Goal: Information Seeking & Learning: Learn about a topic

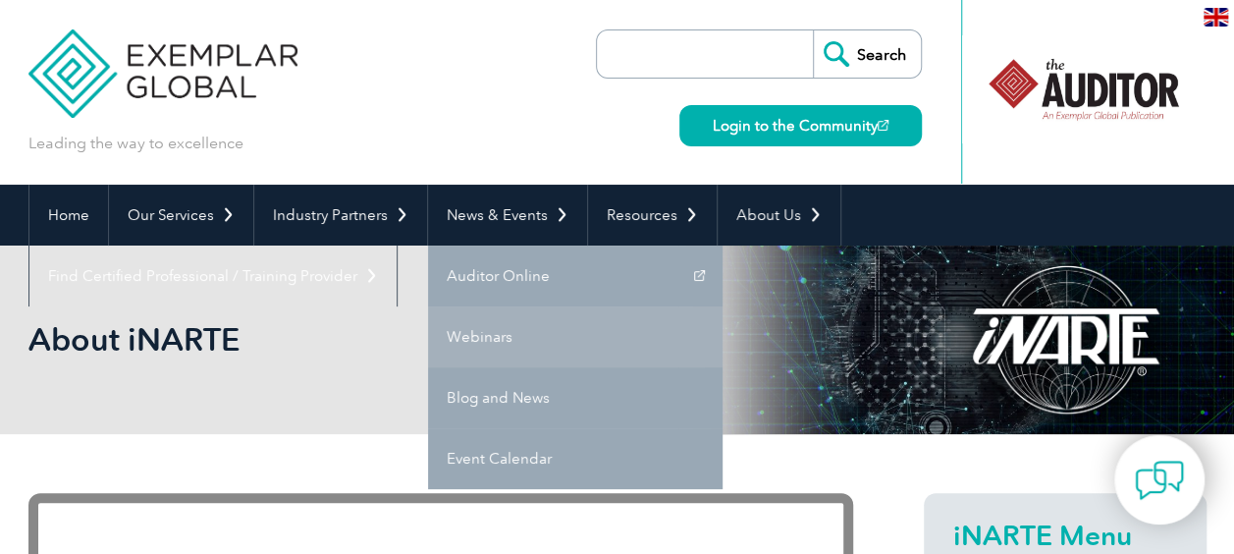
click at [488, 341] on link "Webinars" at bounding box center [575, 336] width 295 height 61
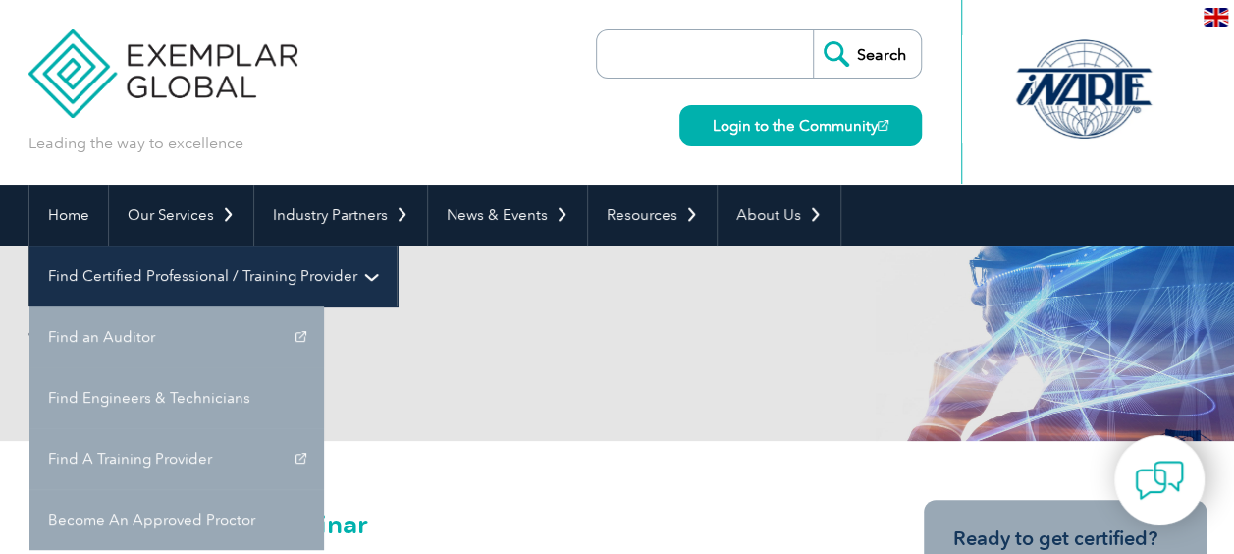
click at [397, 245] on link "Find Certified Professional / Training Provider" at bounding box center [212, 275] width 367 height 61
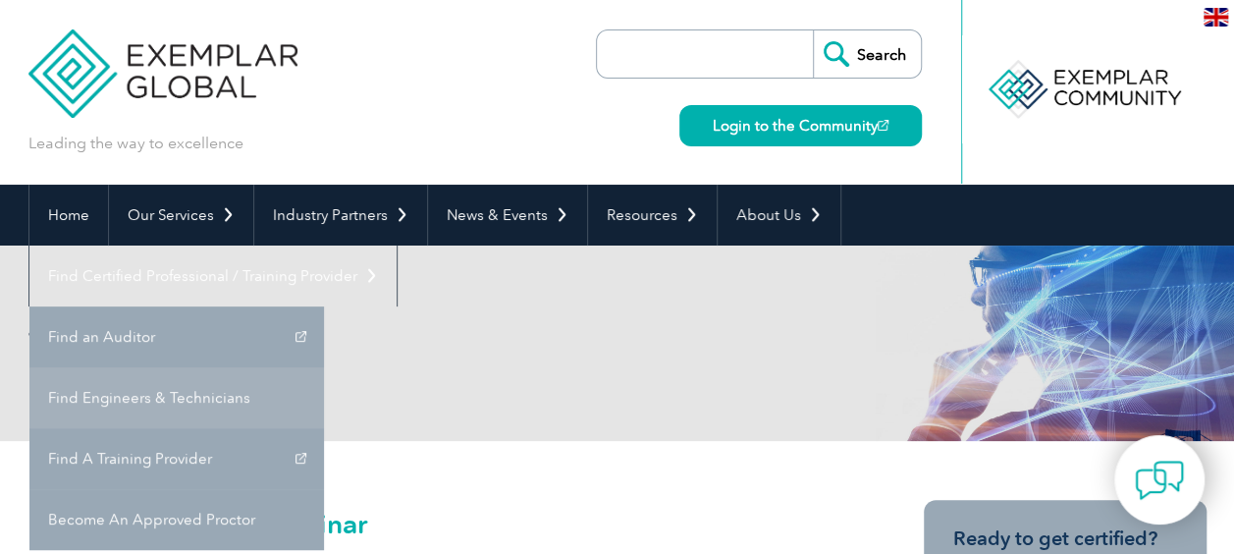
click at [324, 367] on link "Find Engineers & Technicians" at bounding box center [176, 397] width 295 height 61
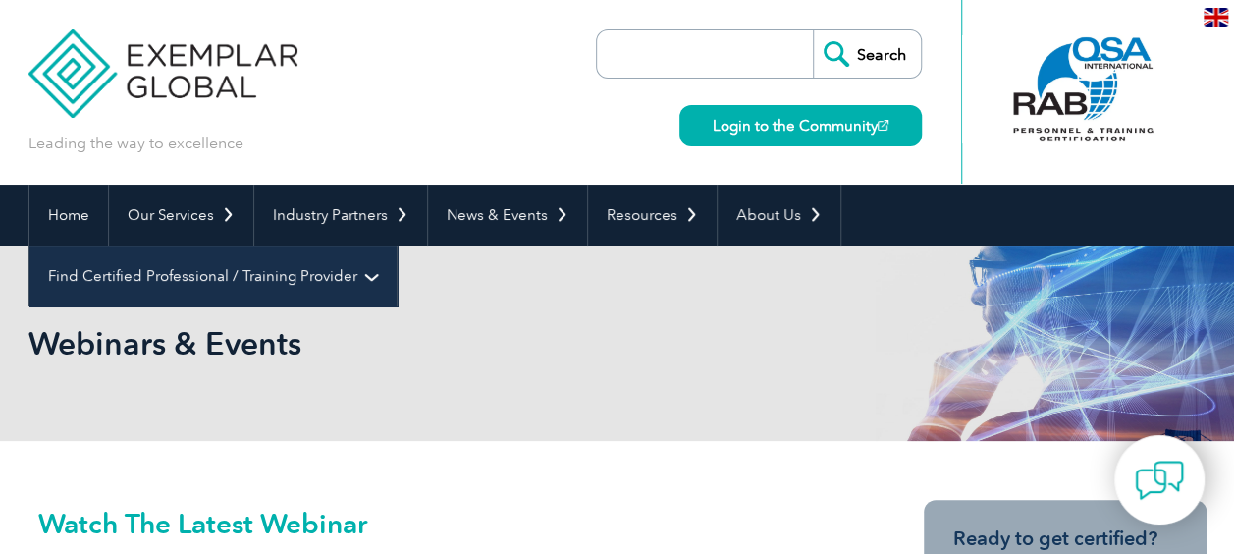
click at [397, 245] on link "Find Certified Professional / Training Provider" at bounding box center [212, 275] width 367 height 61
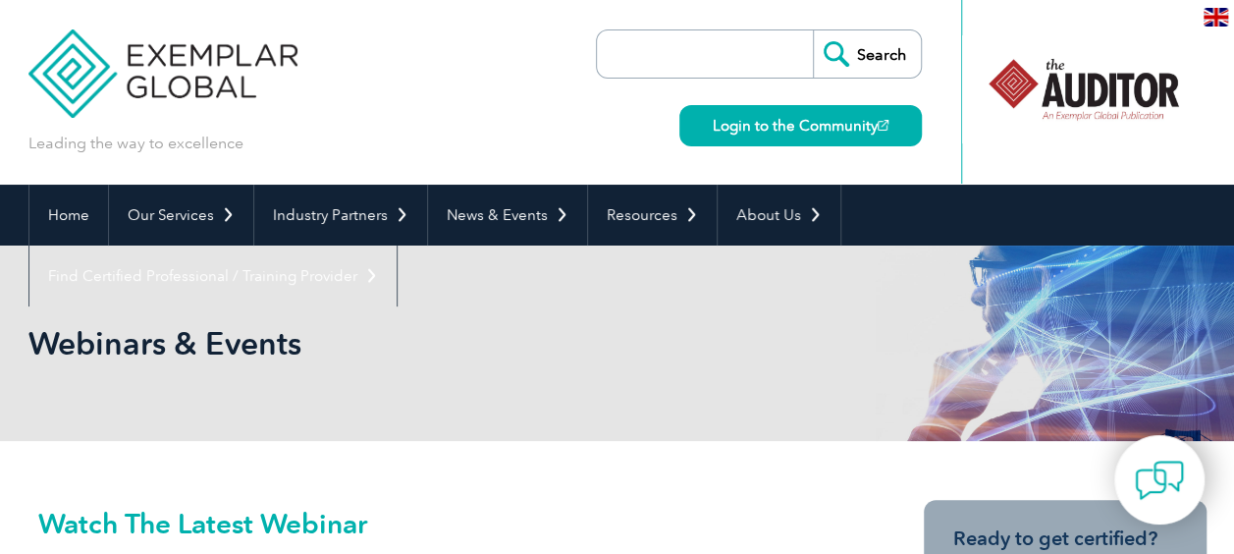
click at [0, 0] on link "Find A Training Provider" at bounding box center [0, 0] width 0 height 0
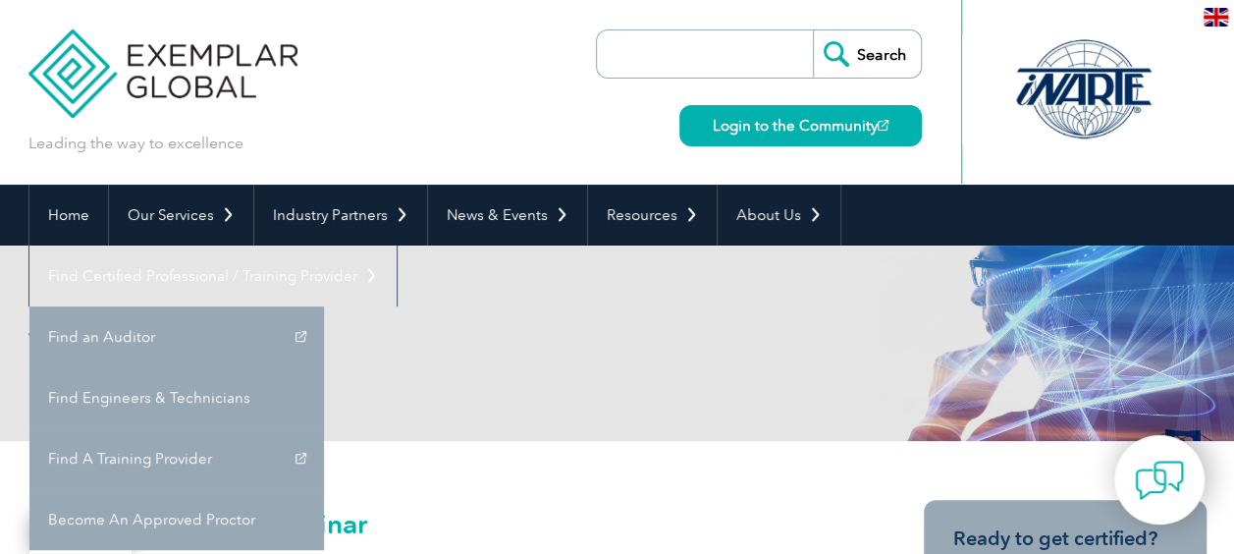
scroll to position [373, 0]
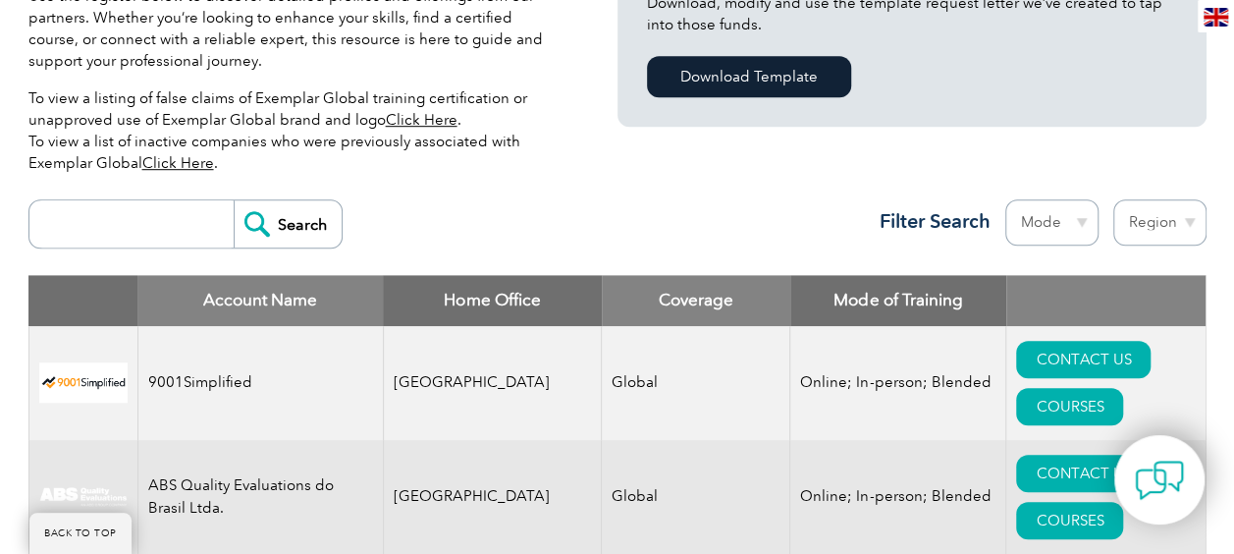
scroll to position [589, 0]
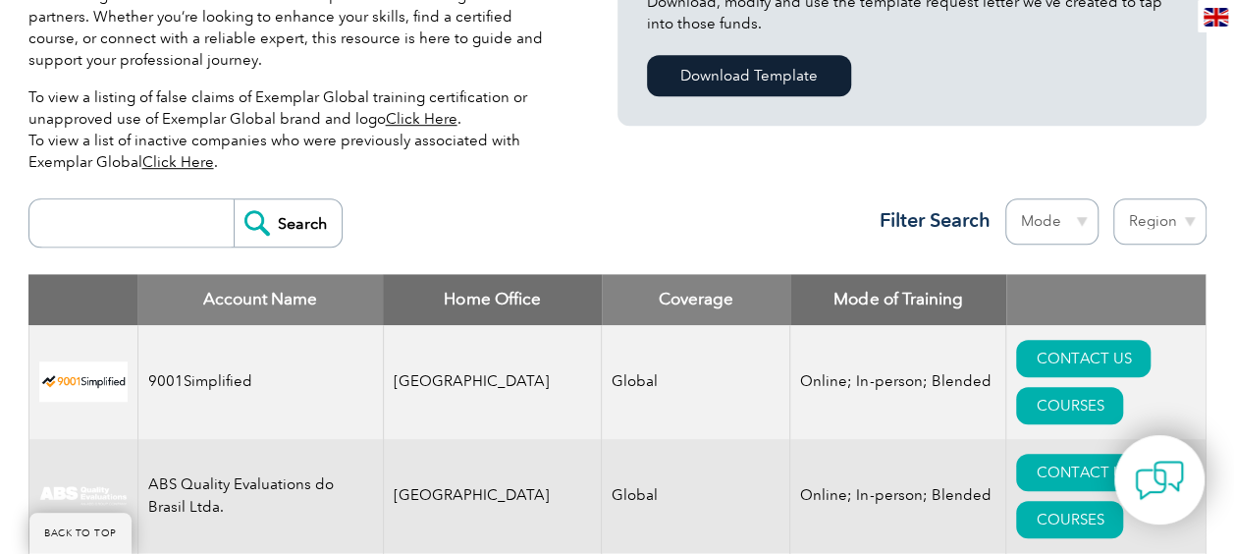
click at [168, 234] on input "search" at bounding box center [136, 222] width 194 height 47
type input "EMC"
click at [234, 199] on input "Search" at bounding box center [288, 222] width 108 height 47
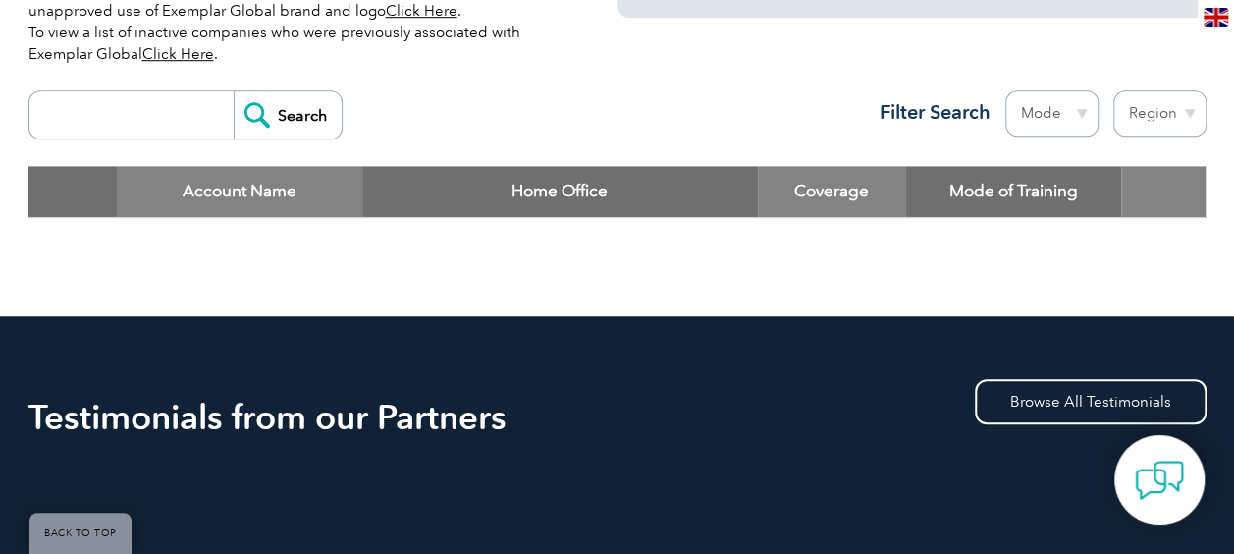
scroll to position [552, 0]
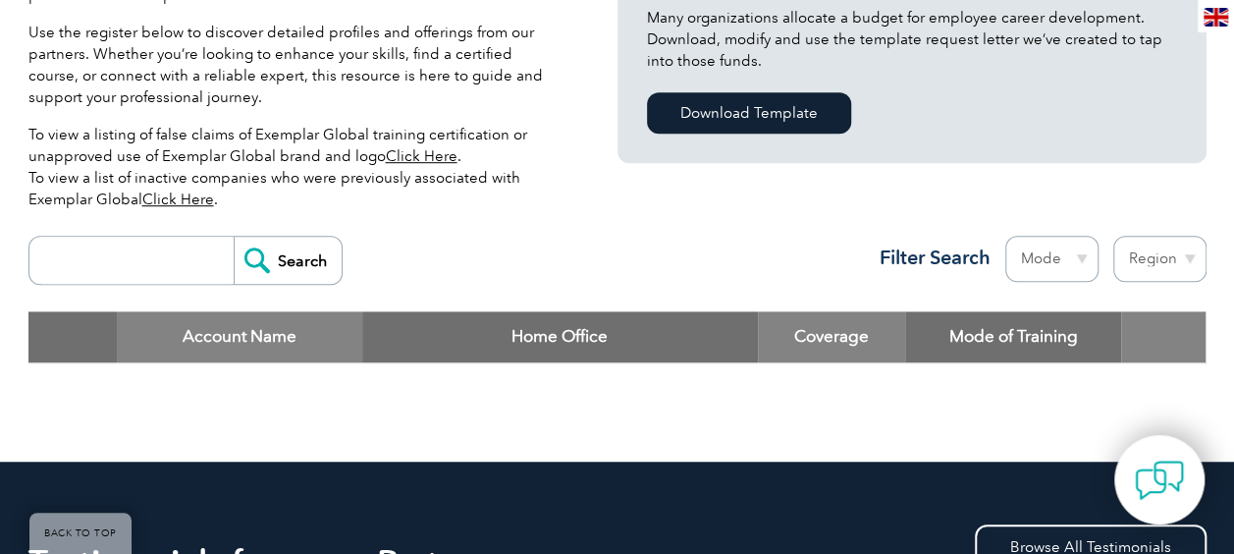
click at [143, 297] on div "Search Region Australia Bahrain Bangladesh Brazil Canada Colombia Dominican Rep…" at bounding box center [617, 268] width 1178 height 85
click at [116, 265] on input "search" at bounding box center [136, 260] width 194 height 47
type input "EMI"
click at [234, 237] on input "Search" at bounding box center [288, 260] width 108 height 47
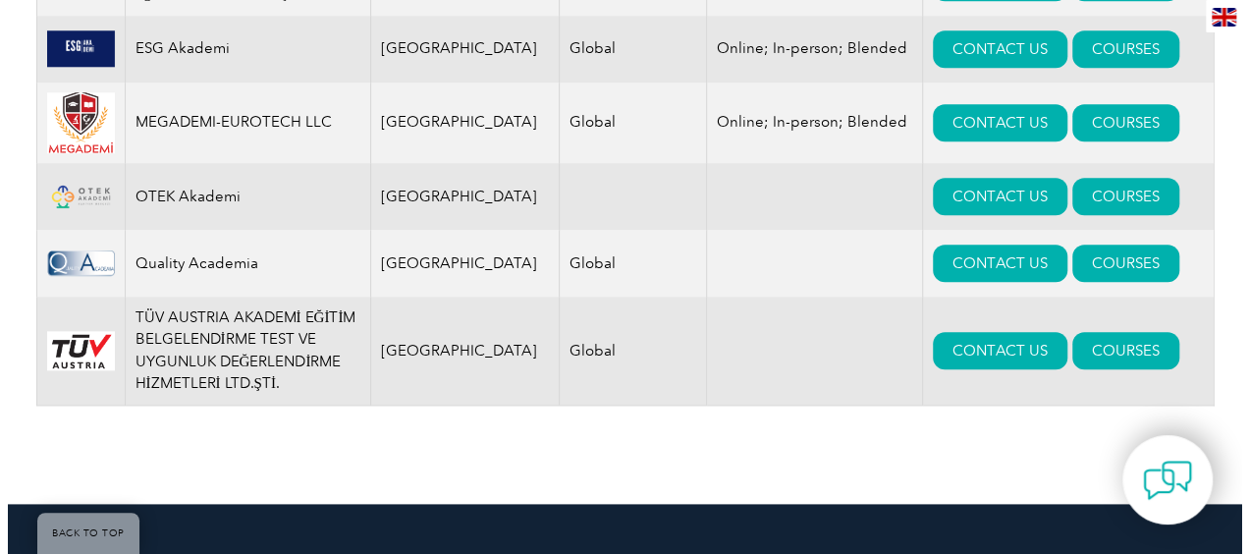
scroll to position [966, 0]
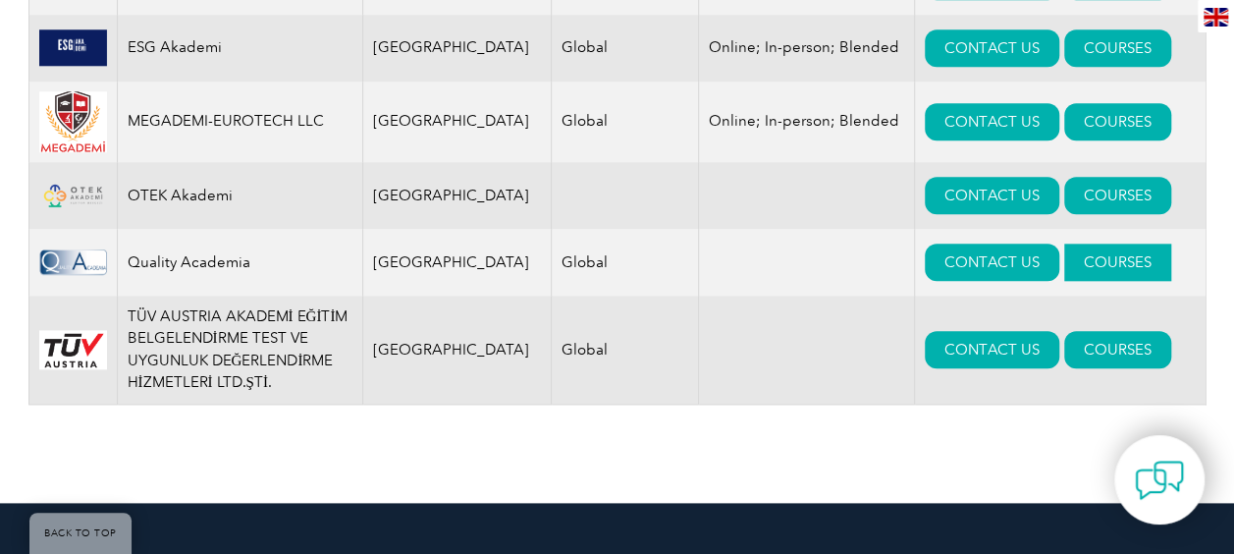
click at [1064, 265] on link "COURSES" at bounding box center [1117, 262] width 107 height 37
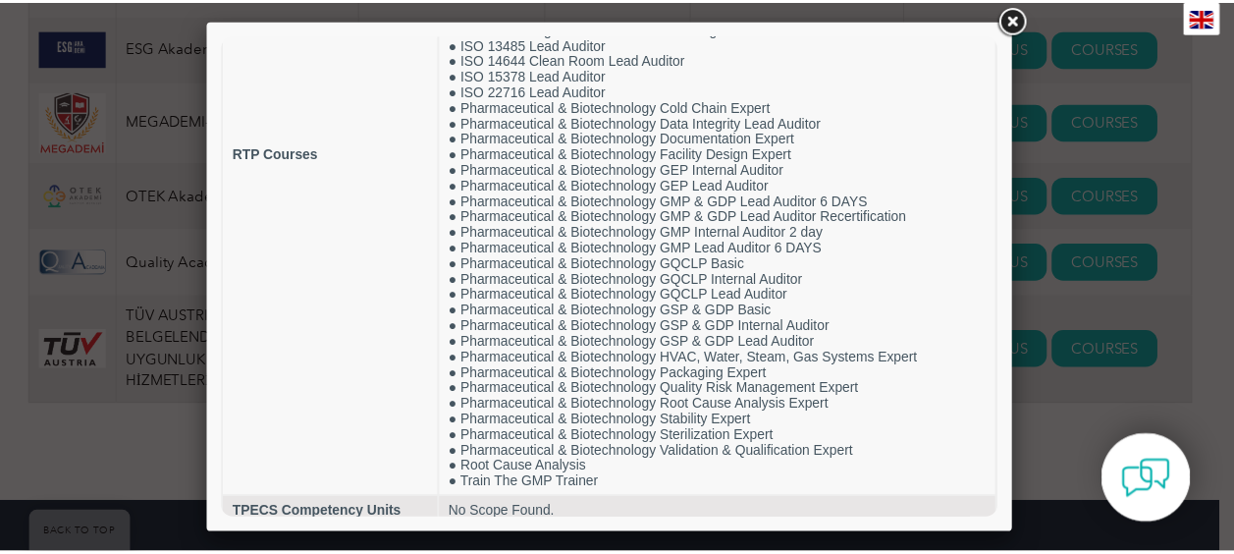
scroll to position [0, 0]
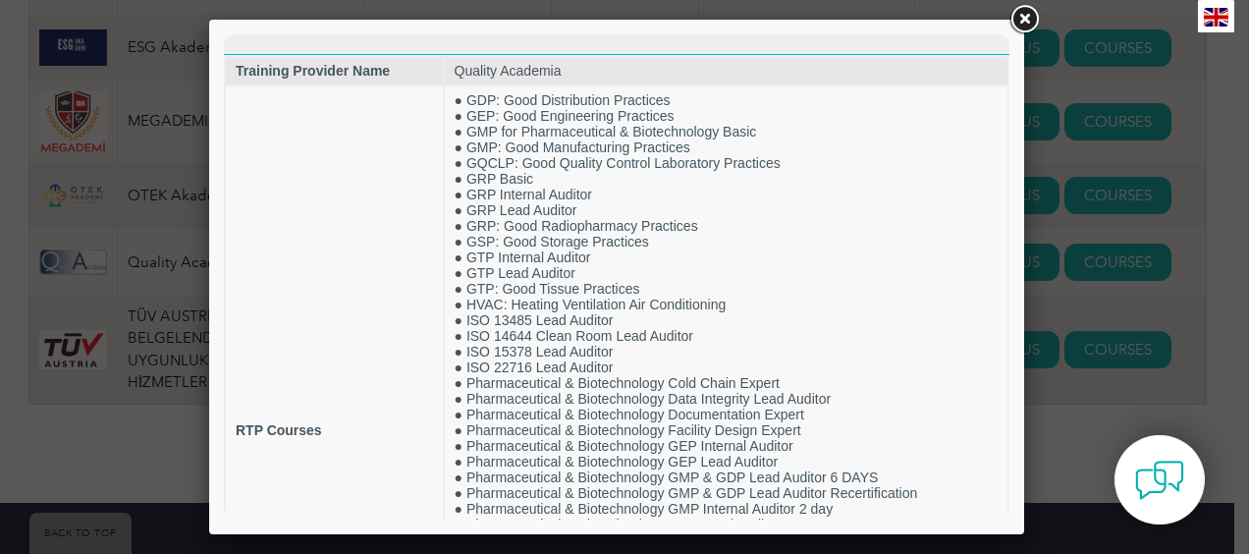
click at [1023, 7] on link at bounding box center [1023, 19] width 35 height 35
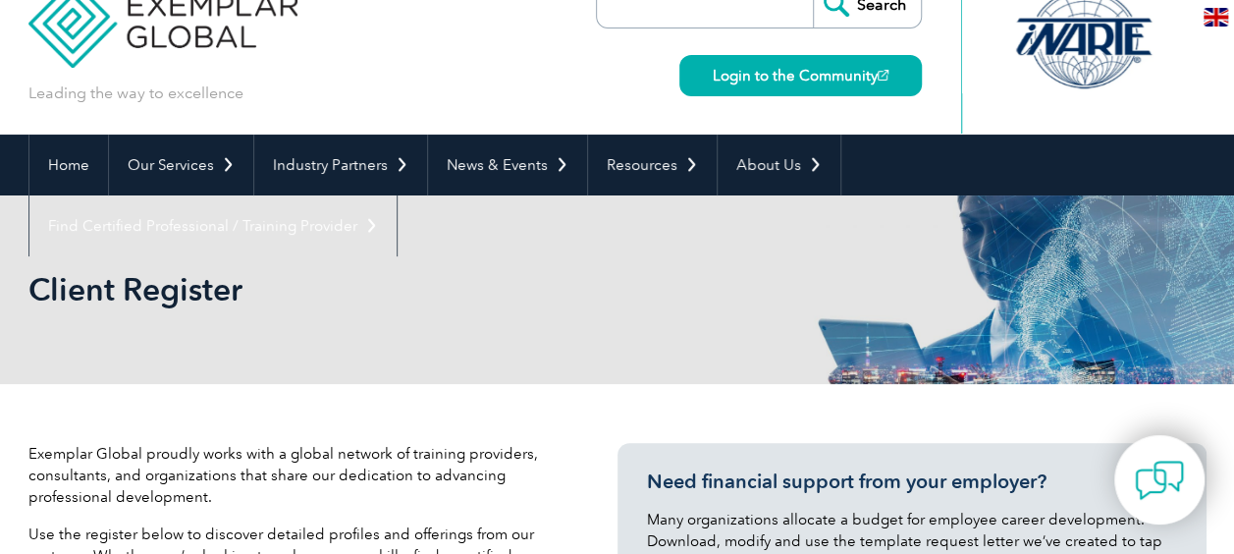
scroll to position [5, 0]
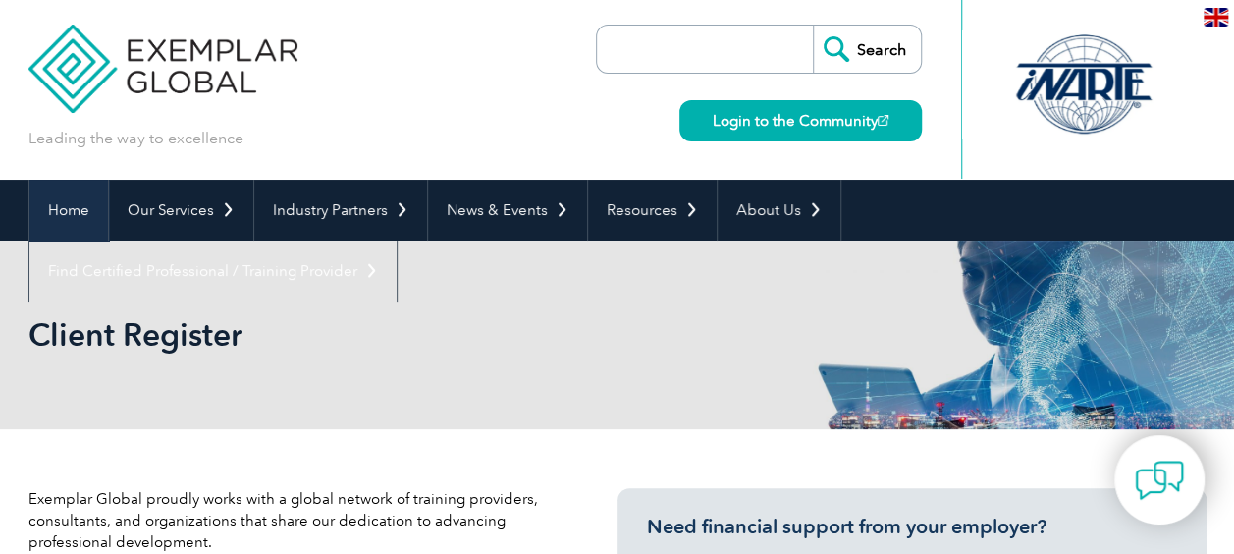
click at [50, 213] on link "Home" at bounding box center [68, 210] width 79 height 61
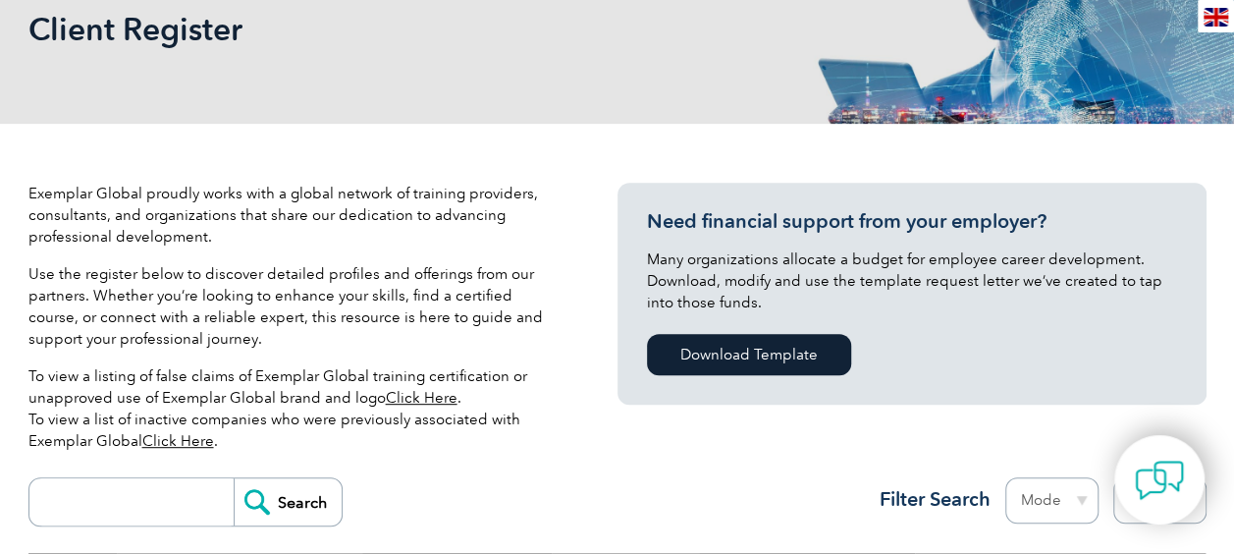
scroll to position [327, 0]
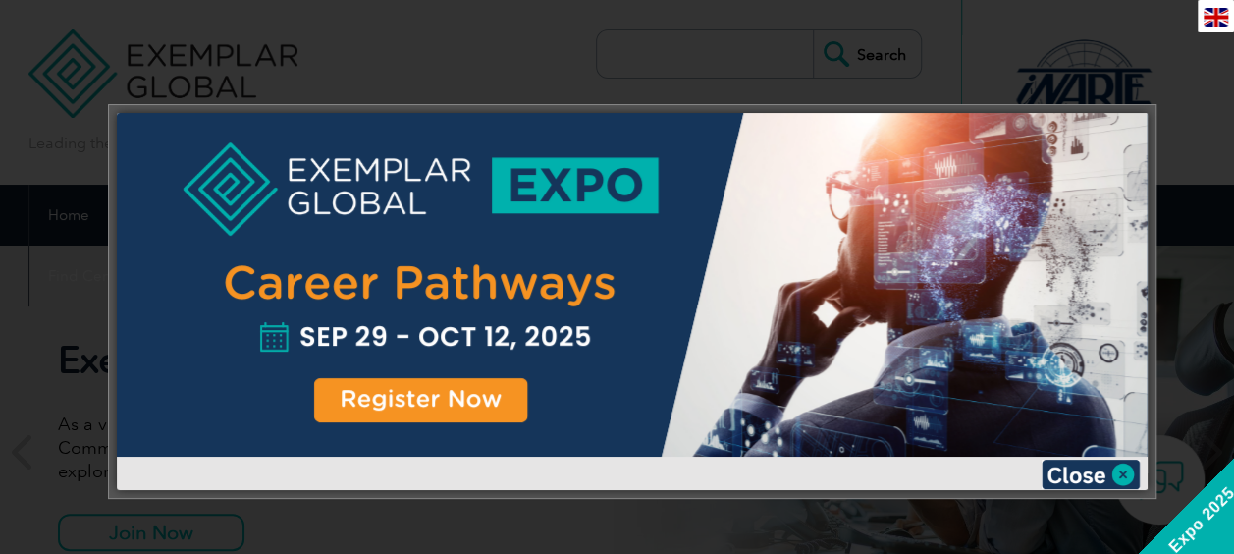
scroll to position [418, 0]
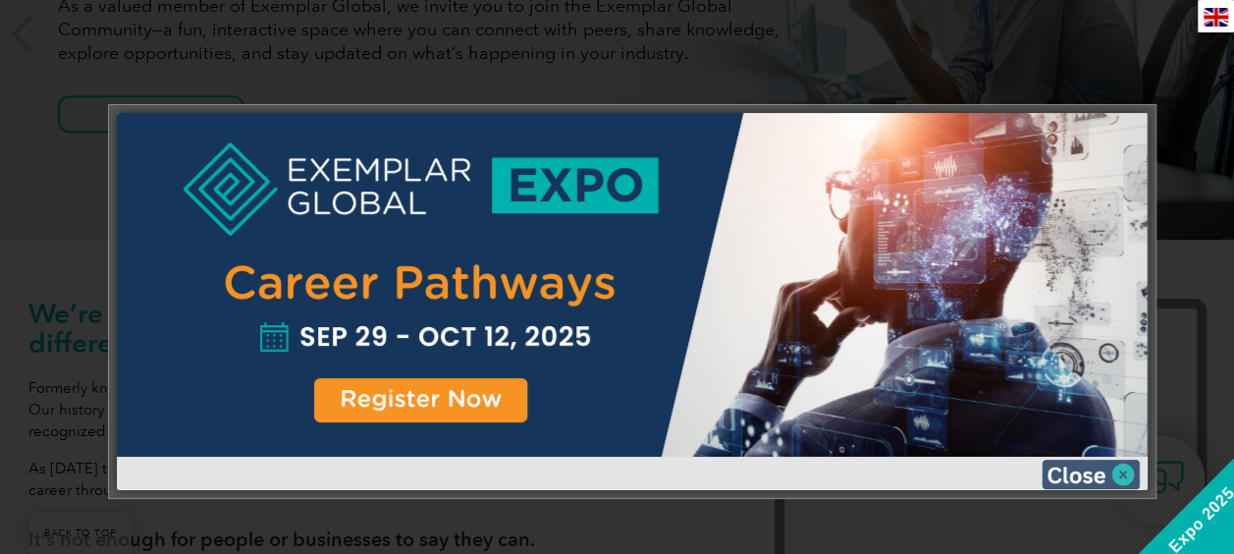
click at [1116, 474] on img at bounding box center [1091, 474] width 98 height 29
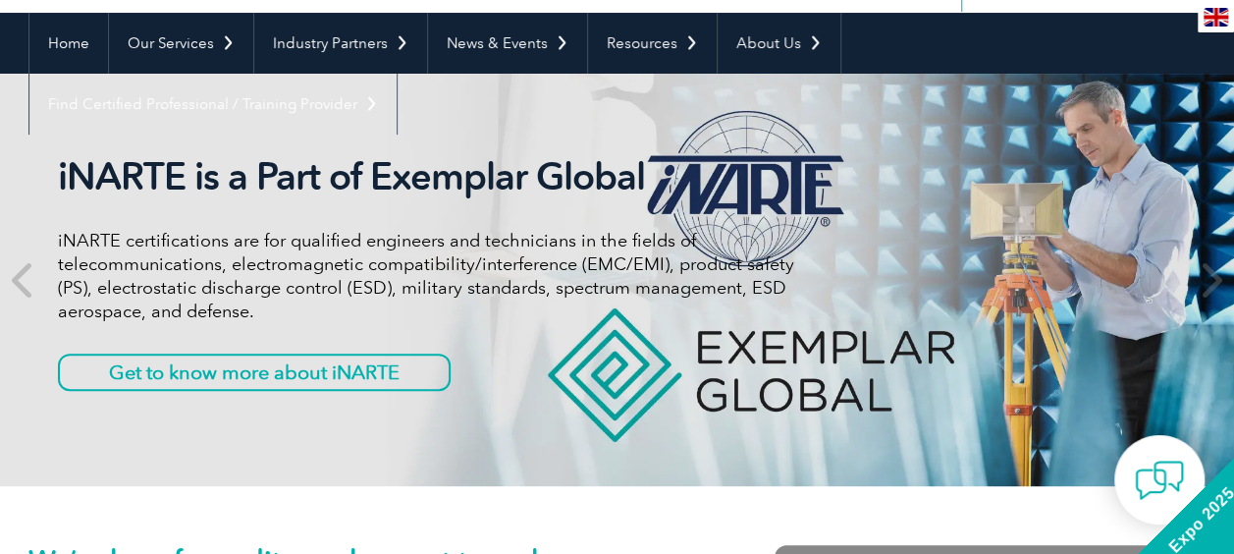
scroll to position [171, 0]
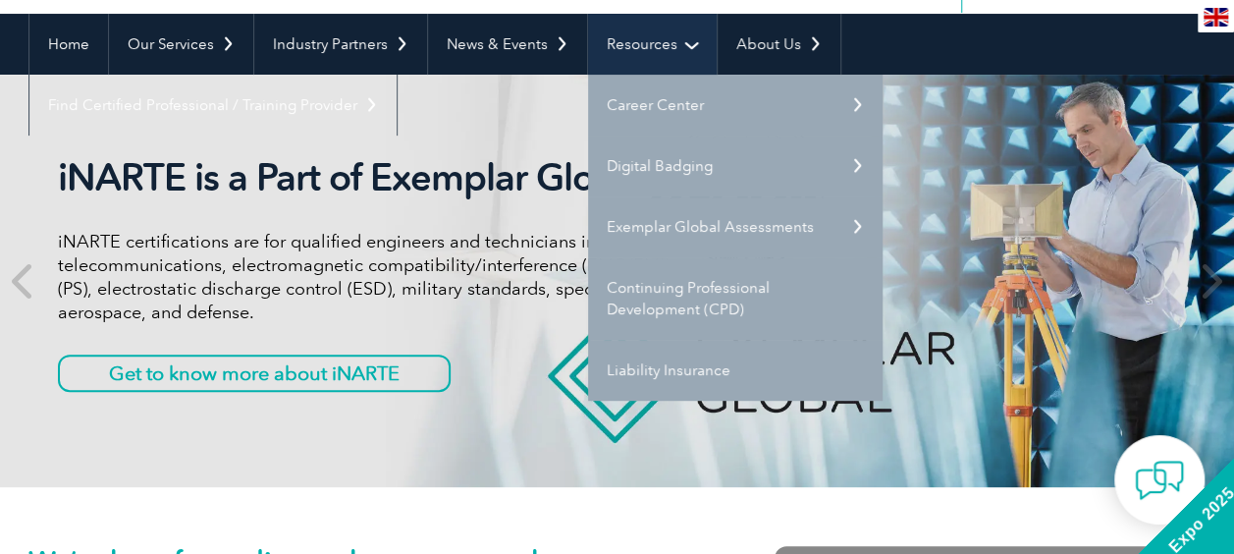
click at [633, 52] on link "Resources" at bounding box center [652, 44] width 129 height 61
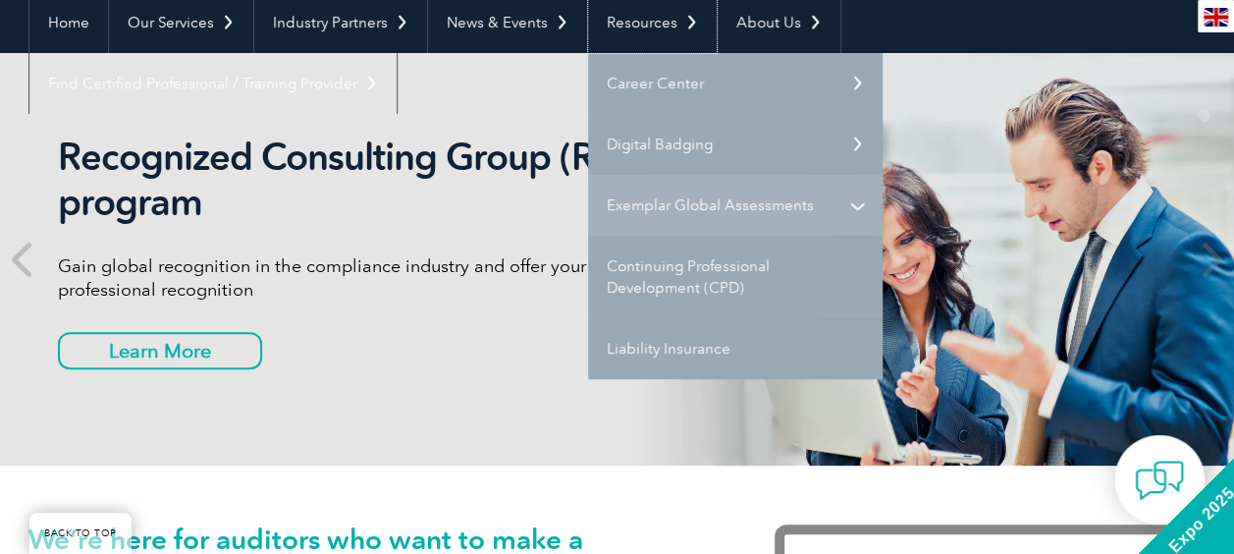
scroll to position [199, 0]
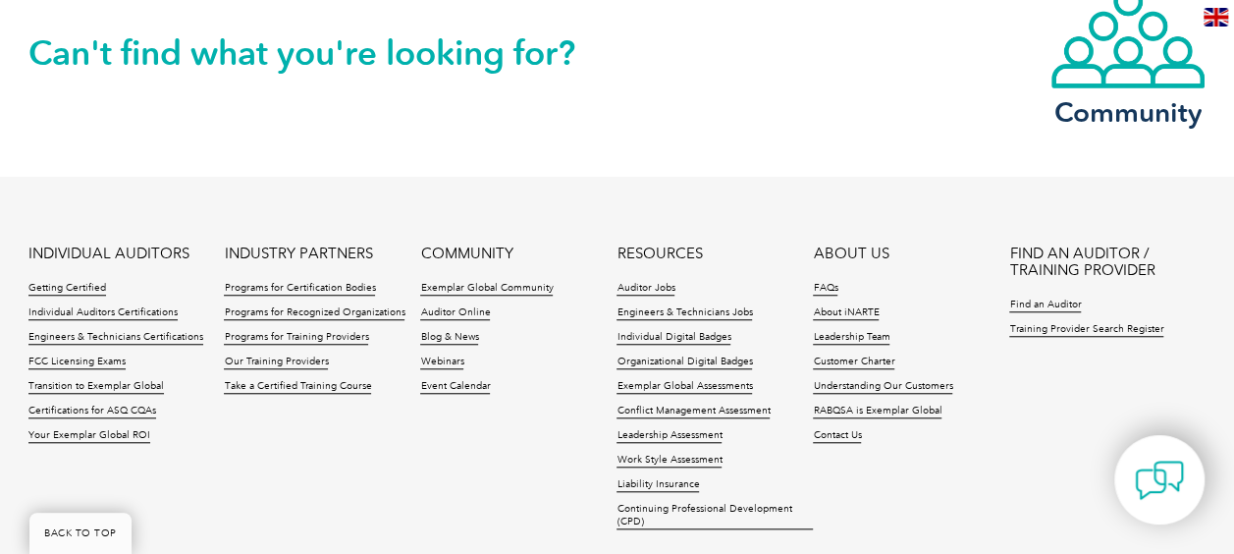
scroll to position [4365, 0]
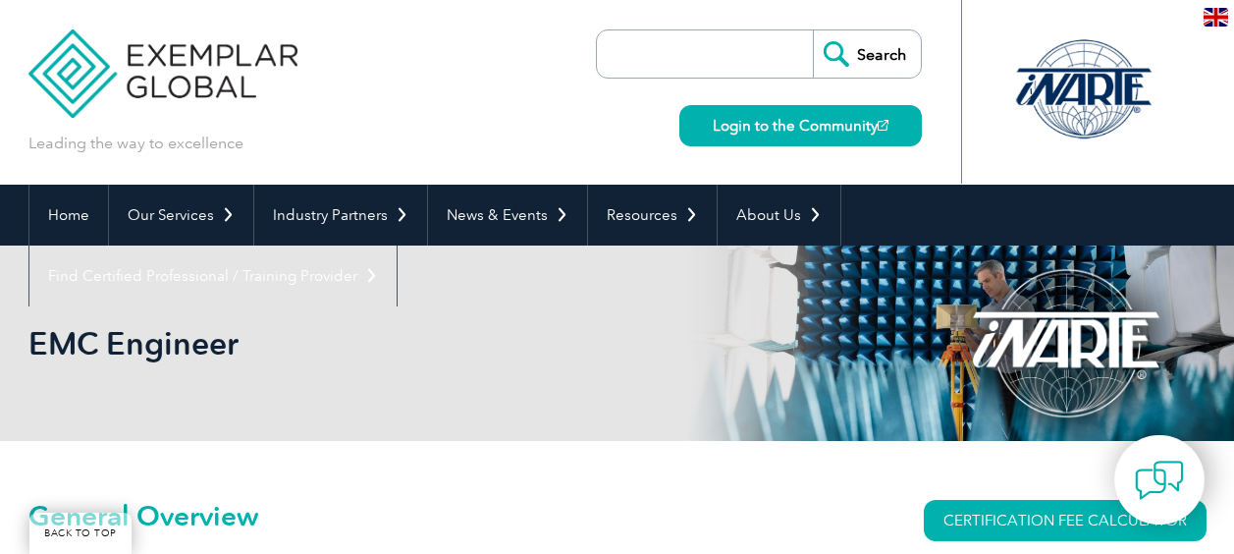
scroll to position [414, 0]
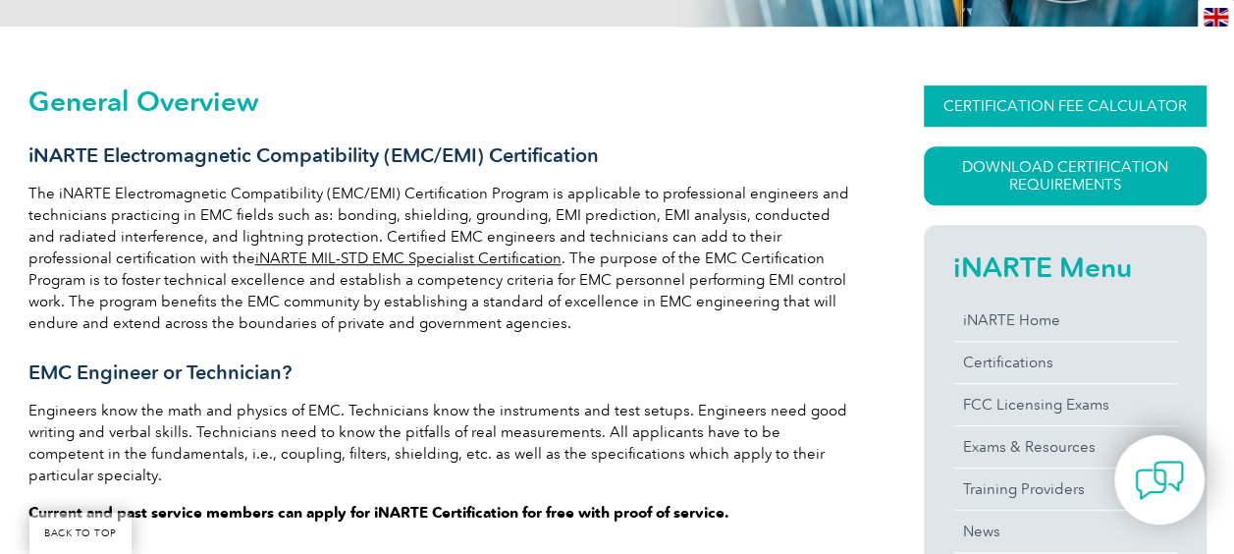
click at [1058, 118] on link "CERTIFICATION FEE CALCULATOR" at bounding box center [1065, 105] width 283 height 41
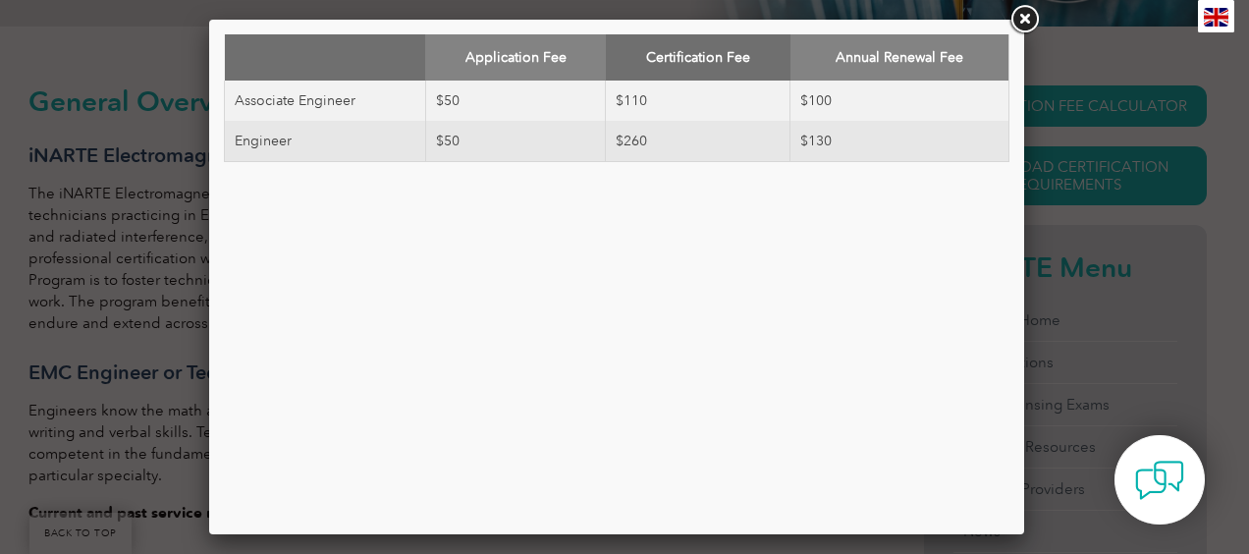
click at [1026, 24] on link at bounding box center [1023, 19] width 35 height 35
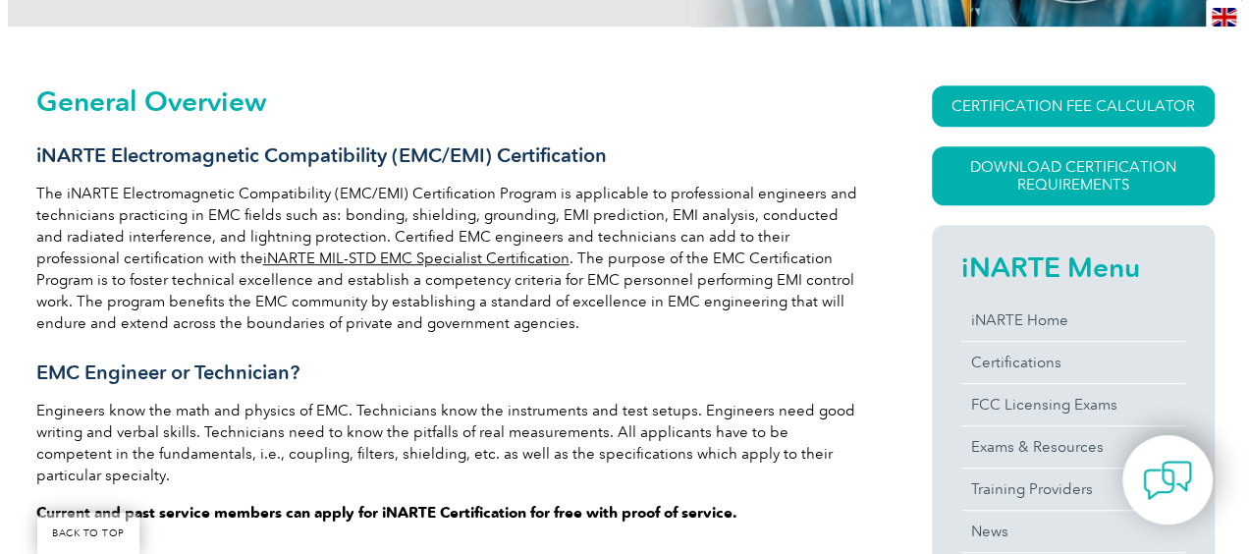
scroll to position [430, 0]
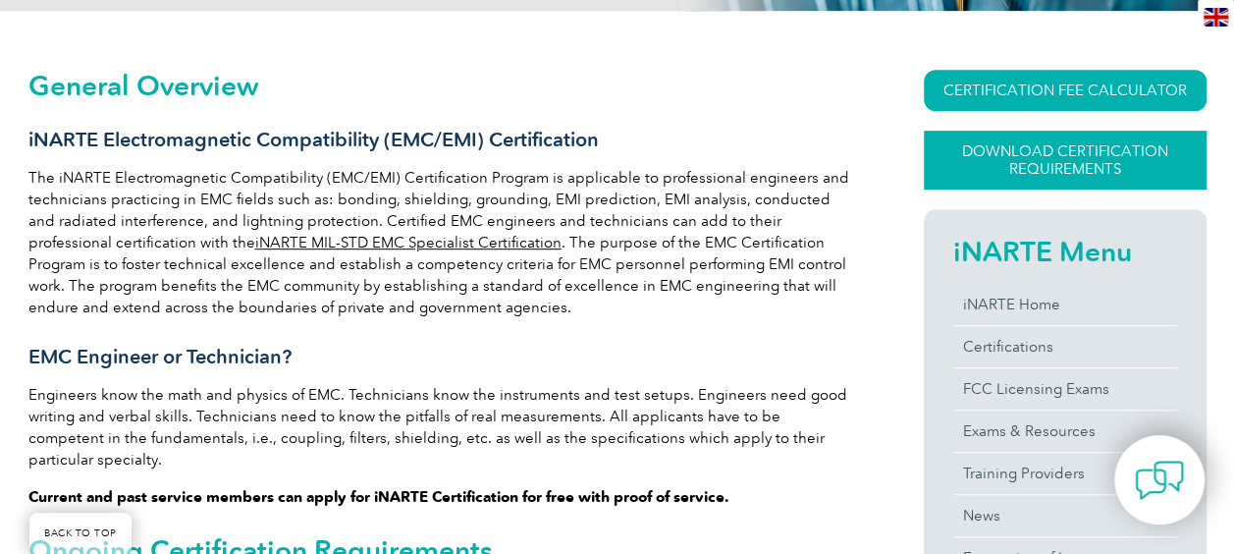
click at [1117, 165] on link "Download Certification Requirements" at bounding box center [1065, 160] width 283 height 59
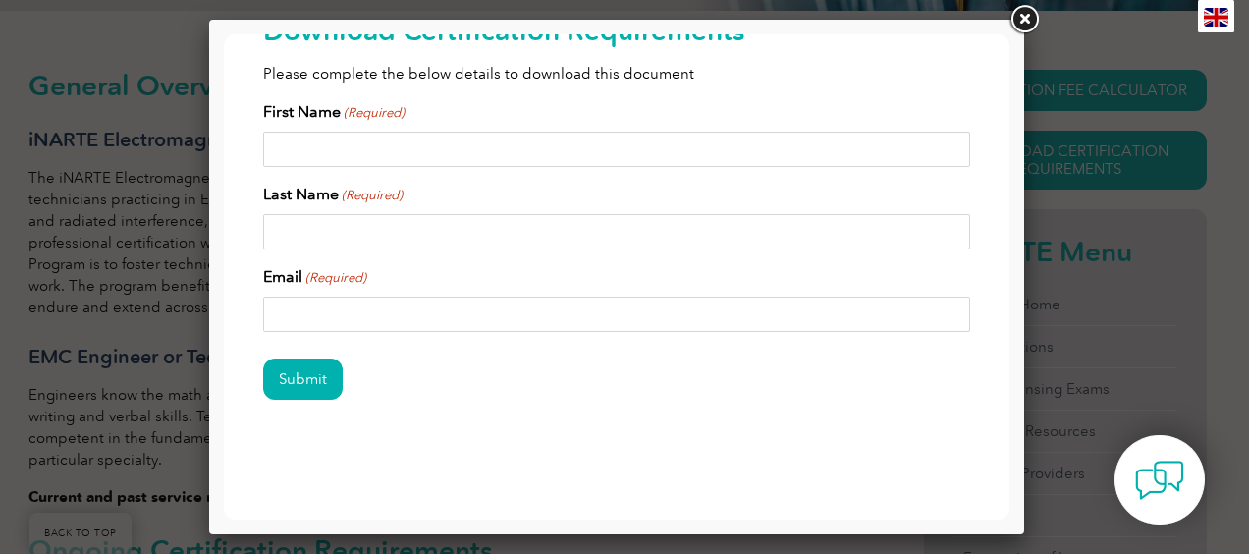
scroll to position [0, 0]
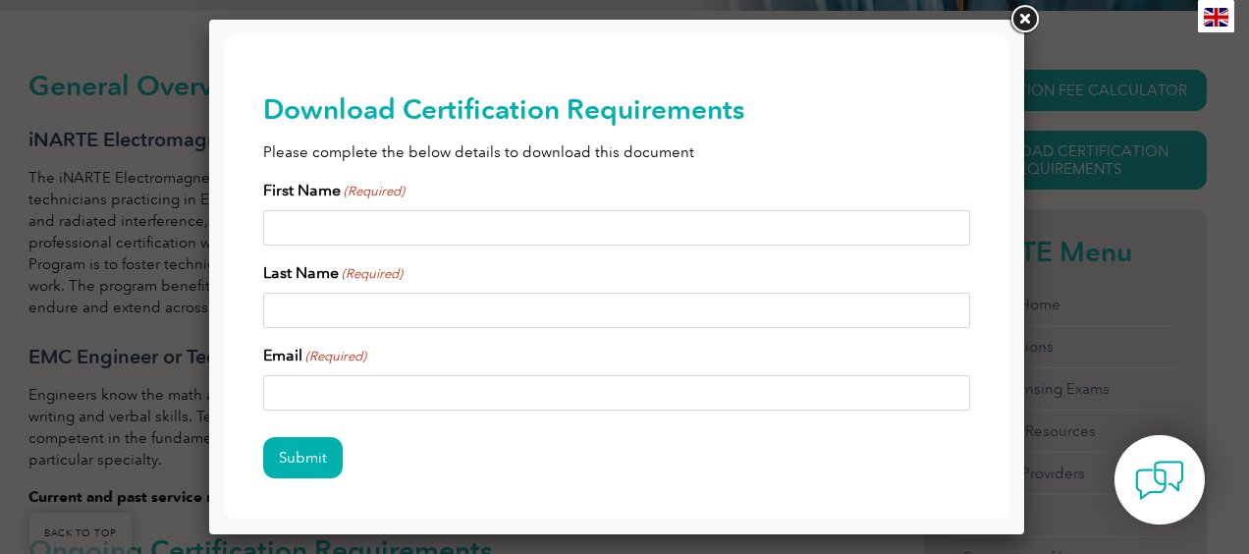
click at [415, 242] on input "First Name (Required)" at bounding box center [616, 227] width 707 height 35
type input "AMIT"
type input "BAGHEL"
type input "a.bagheliitg@av.it.pt"
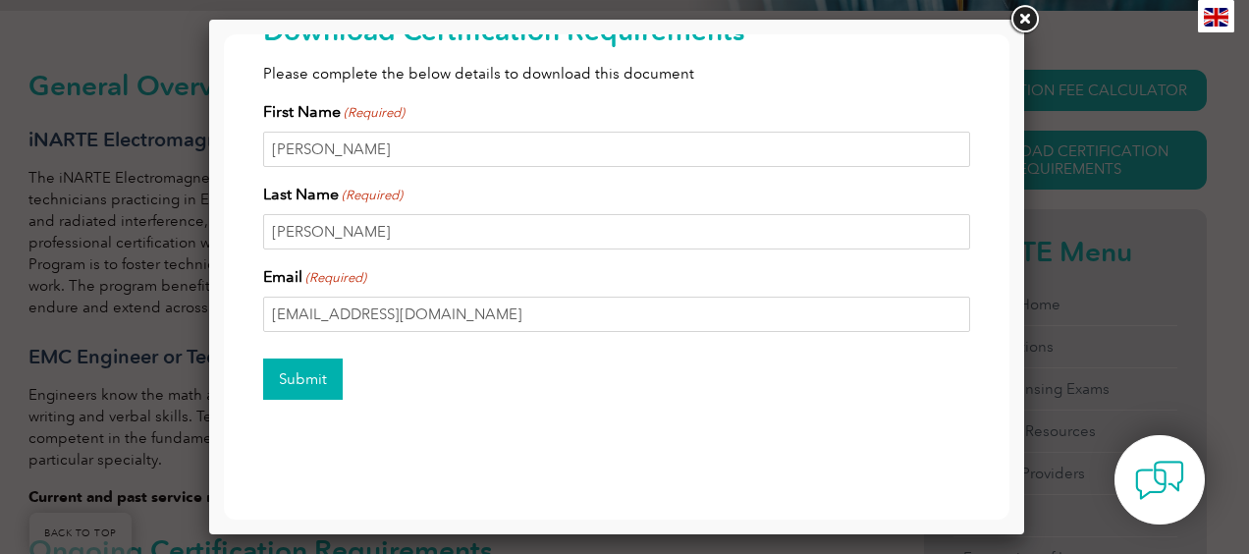
click at [310, 385] on input "Submit" at bounding box center [303, 378] width 80 height 41
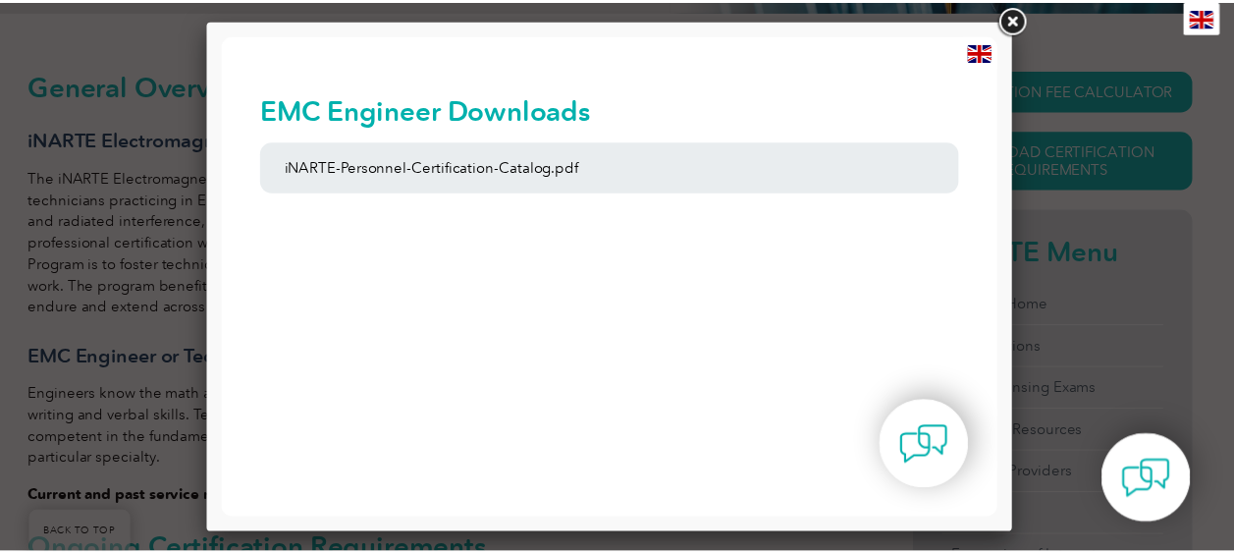
scroll to position [0, 0]
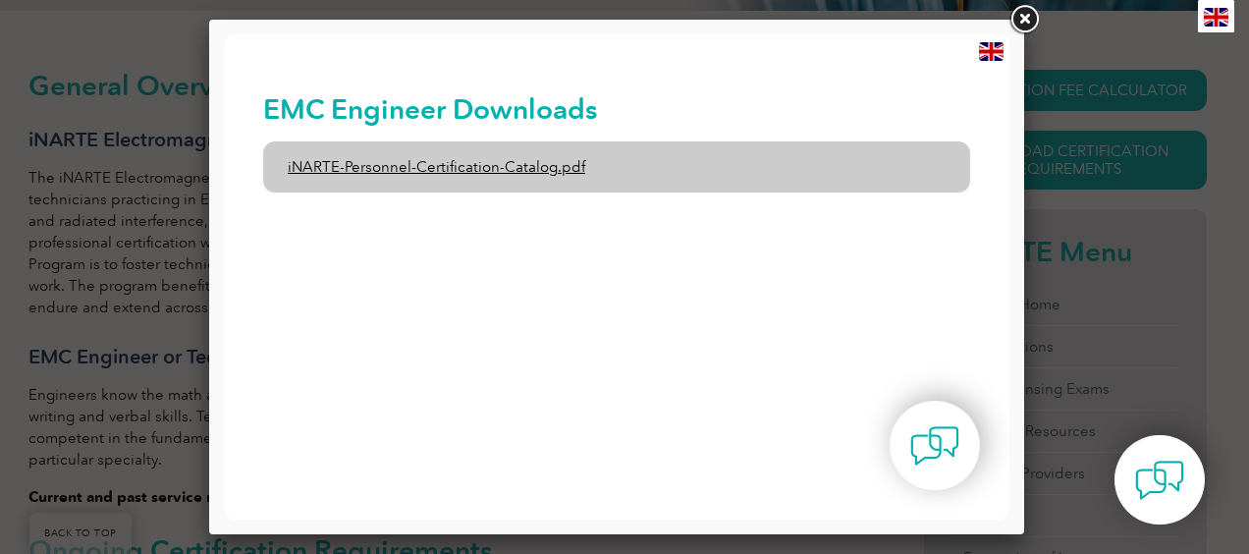
click at [484, 168] on link "iNARTE-Personnel-Certification-Catalog.pdf" at bounding box center [616, 166] width 707 height 51
click at [501, 152] on link "iNARTE-Personnel-Certification-Catalog.pdf" at bounding box center [616, 166] width 707 height 51
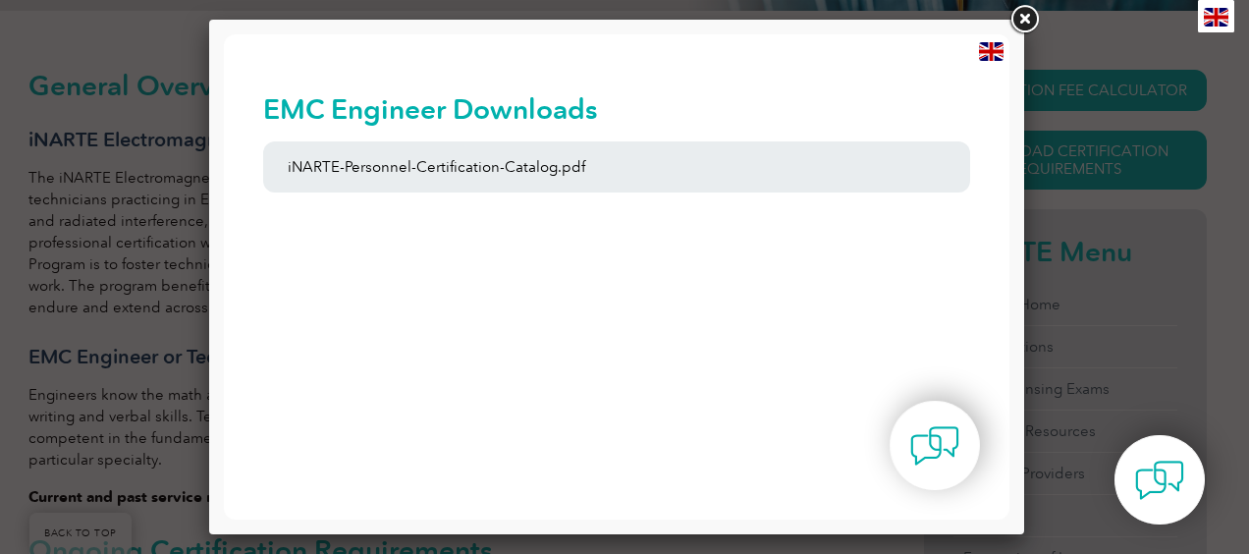
click at [1024, 22] on link at bounding box center [1023, 19] width 35 height 35
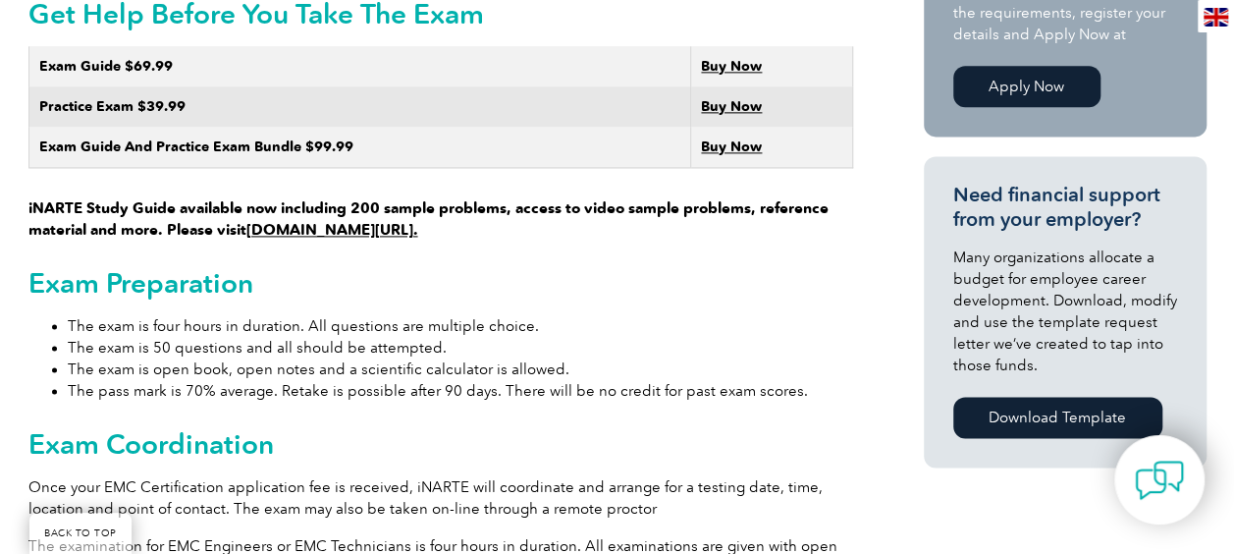
scroll to position [1260, 0]
click at [330, 222] on link "www.learnemc.com/inarte." at bounding box center [332, 231] width 172 height 18
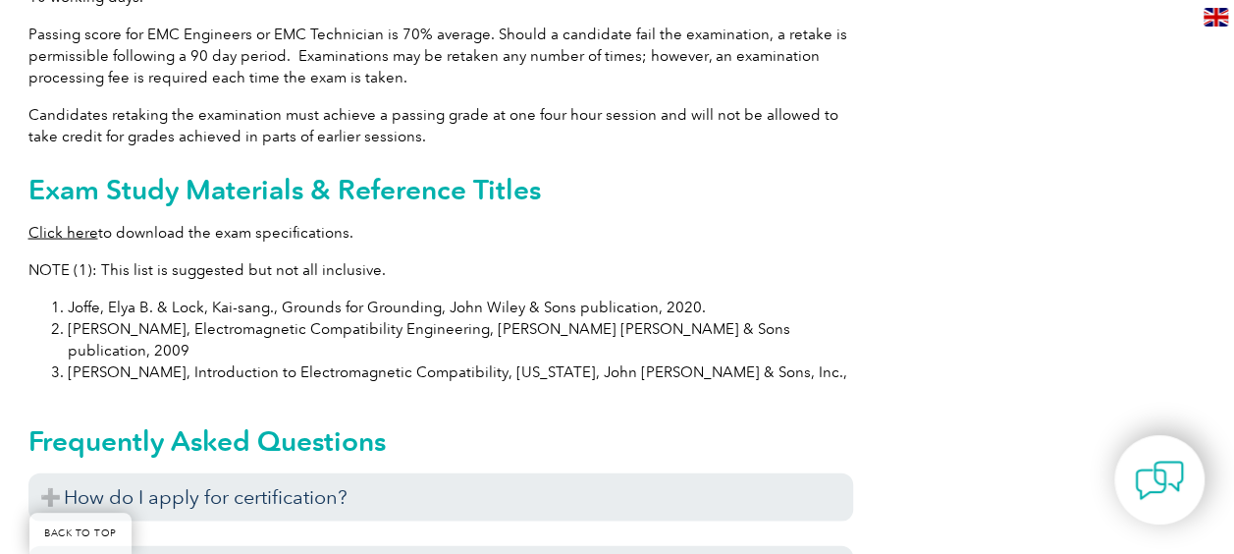
scroll to position [1954, 0]
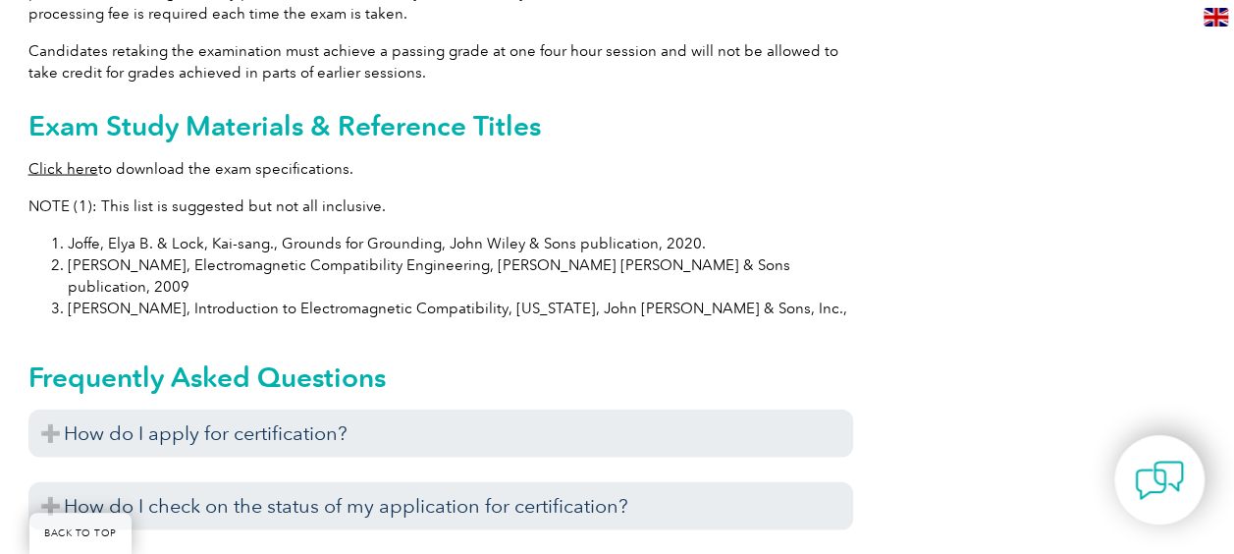
click at [52, 160] on link "Click here" at bounding box center [63, 169] width 70 height 18
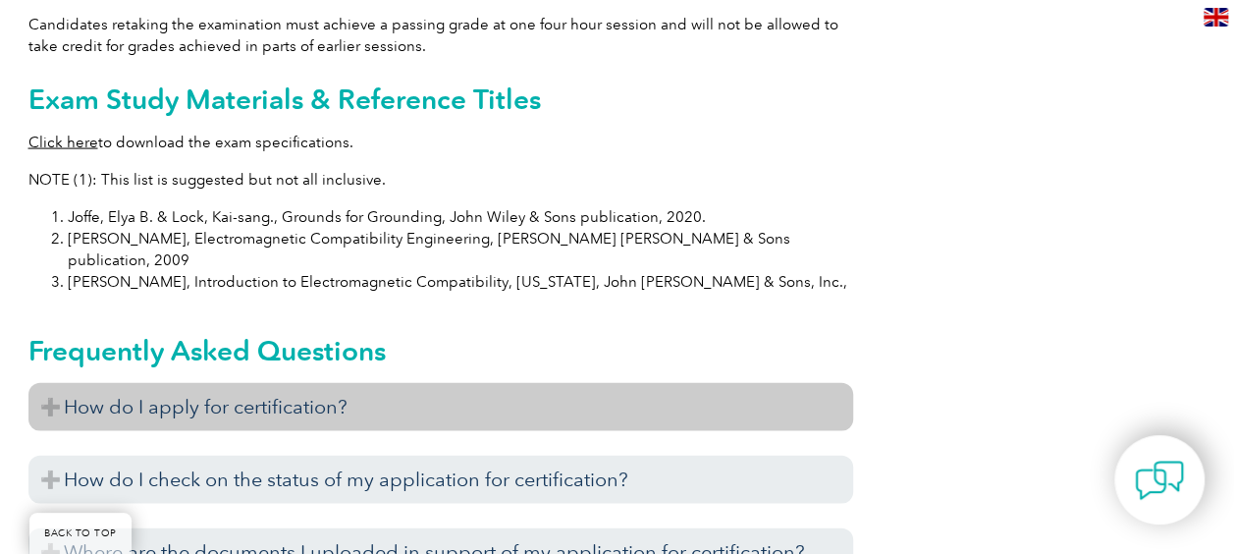
scroll to position [1980, 0]
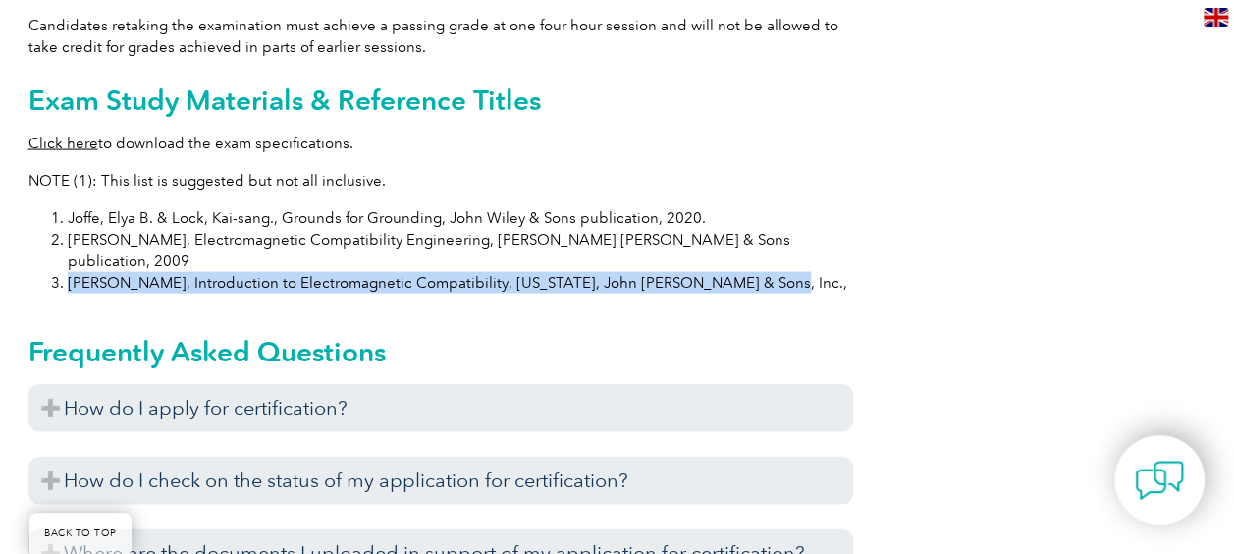
drag, startPoint x: 88, startPoint y: 236, endPoint x: 736, endPoint y: 236, distance: 648.1
click at [736, 272] on li "Paul, Clayton R., Introduction to Electromagnetic Compatibility, New York, John…" at bounding box center [461, 283] width 786 height 22
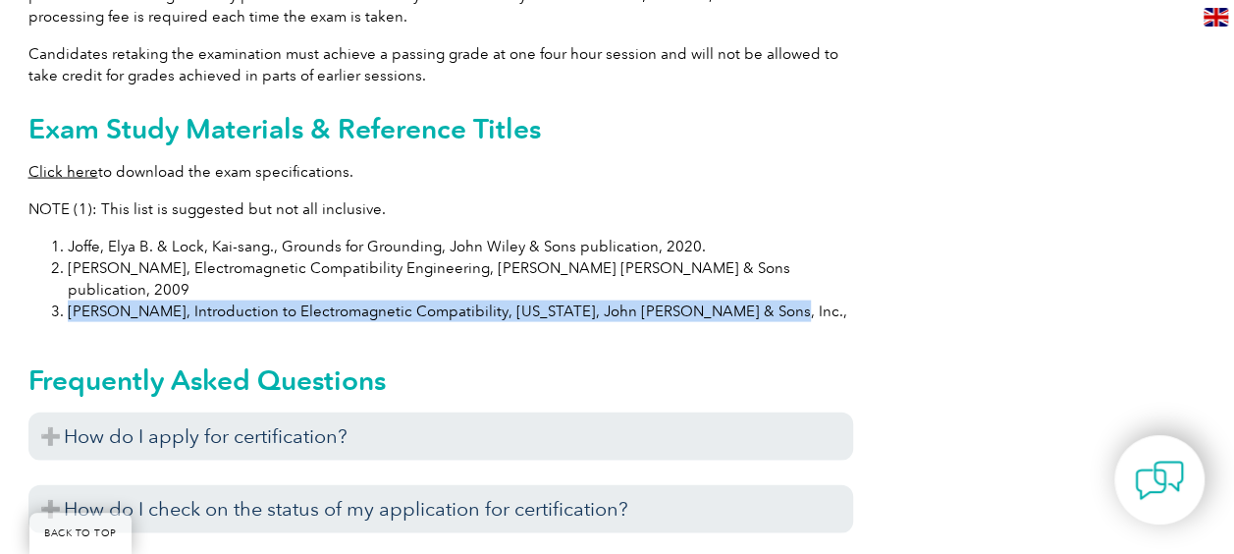
scroll to position [1952, 0]
copy li "Paul, Clayton R., Introduction to Electromagnetic Compatibility, New York, John…"
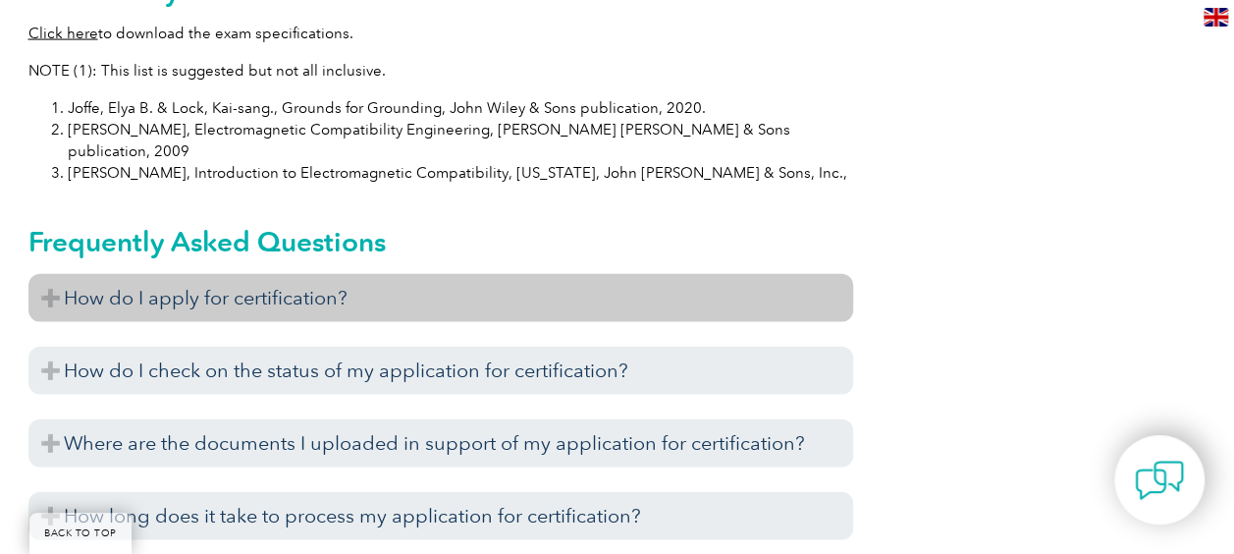
click at [355, 274] on h3 "How do I apply for certification?" at bounding box center [440, 298] width 825 height 48
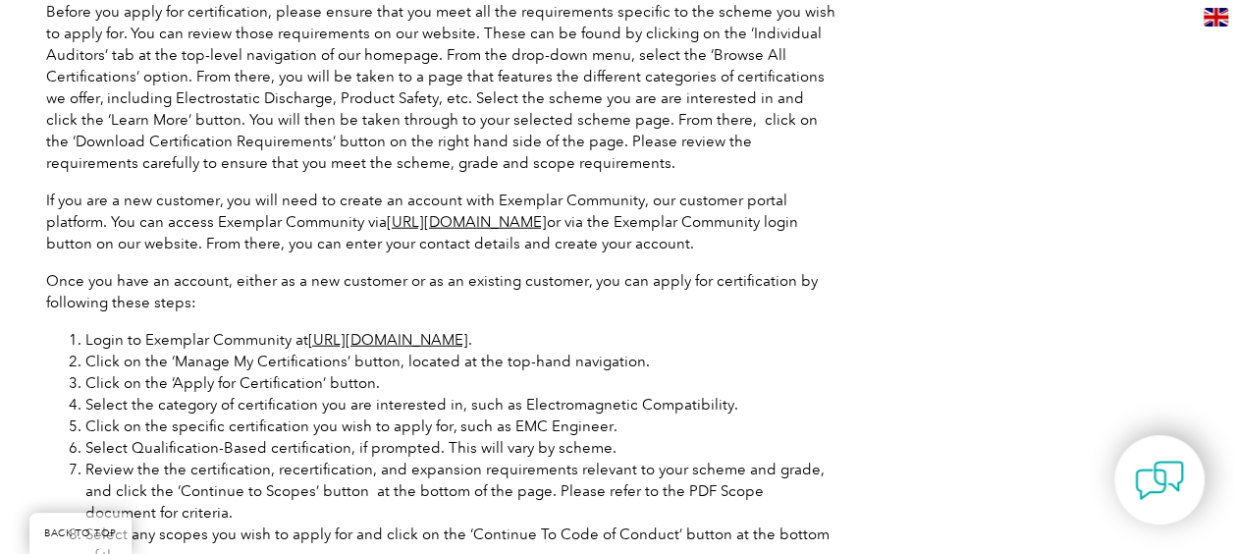
scroll to position [2421, 0]
click at [435, 330] on link "https://community.exemplarglobal.org/" at bounding box center [388, 339] width 160 height 18
